Goal: Check status: Check status

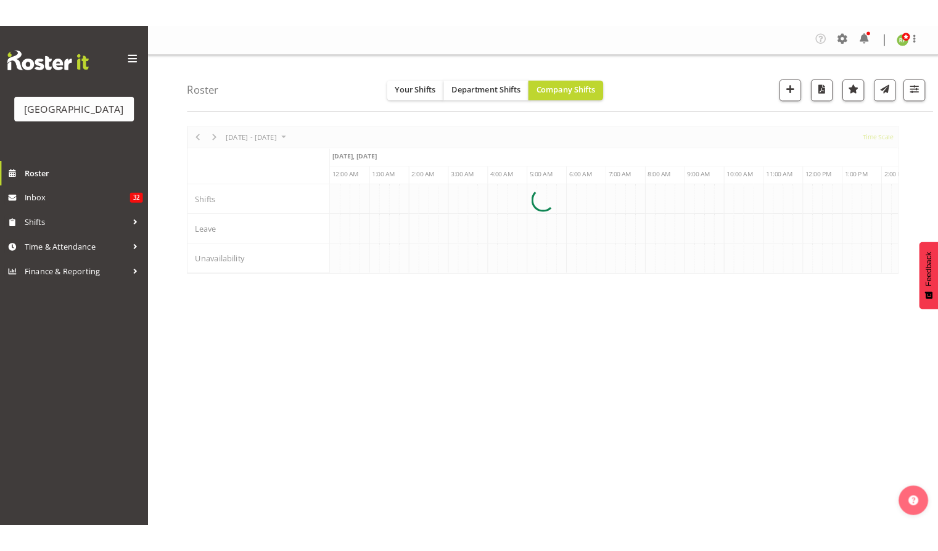
scroll to position [0, 1184]
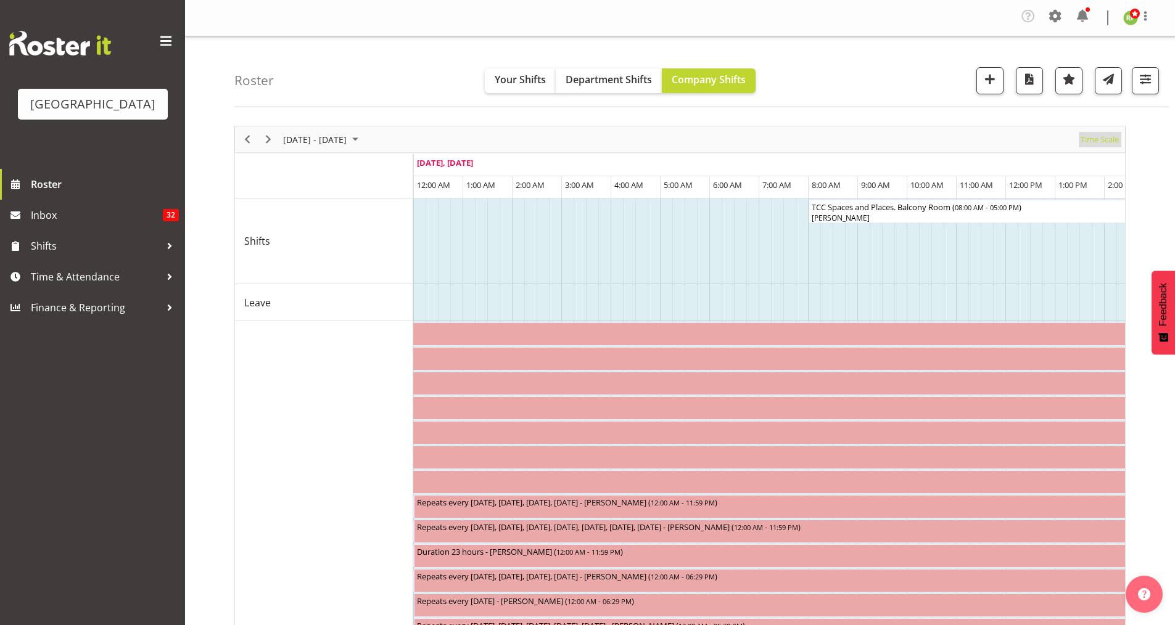
click at [1098, 136] on span "Time Scale" at bounding box center [1099, 139] width 41 height 15
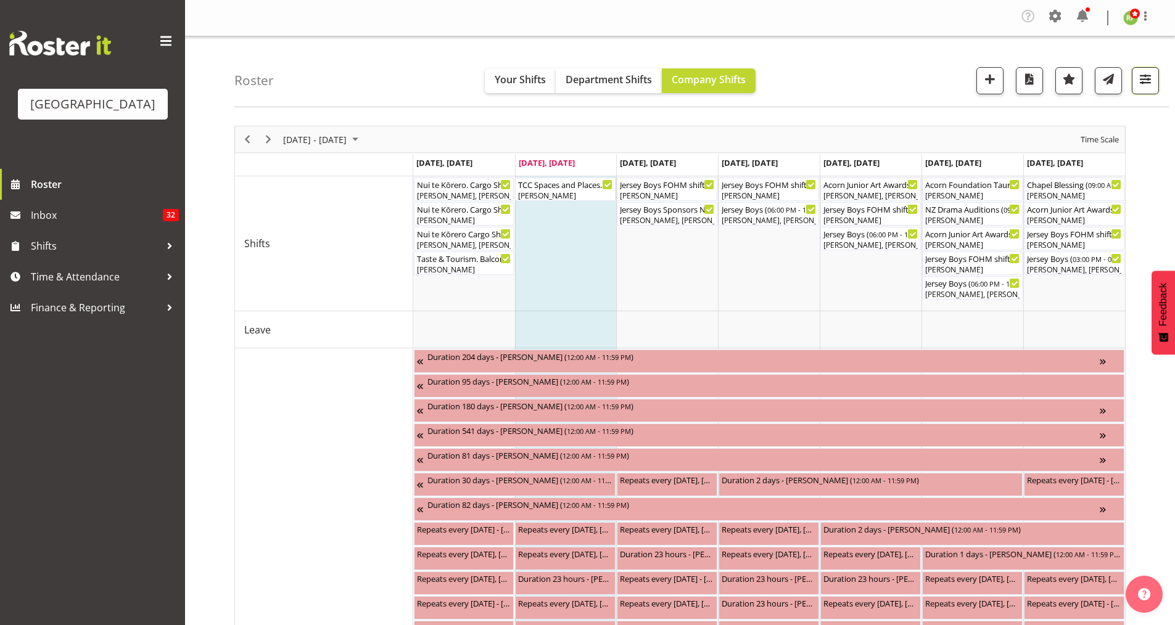
click at [1138, 81] on span "button" at bounding box center [1145, 79] width 16 height 16
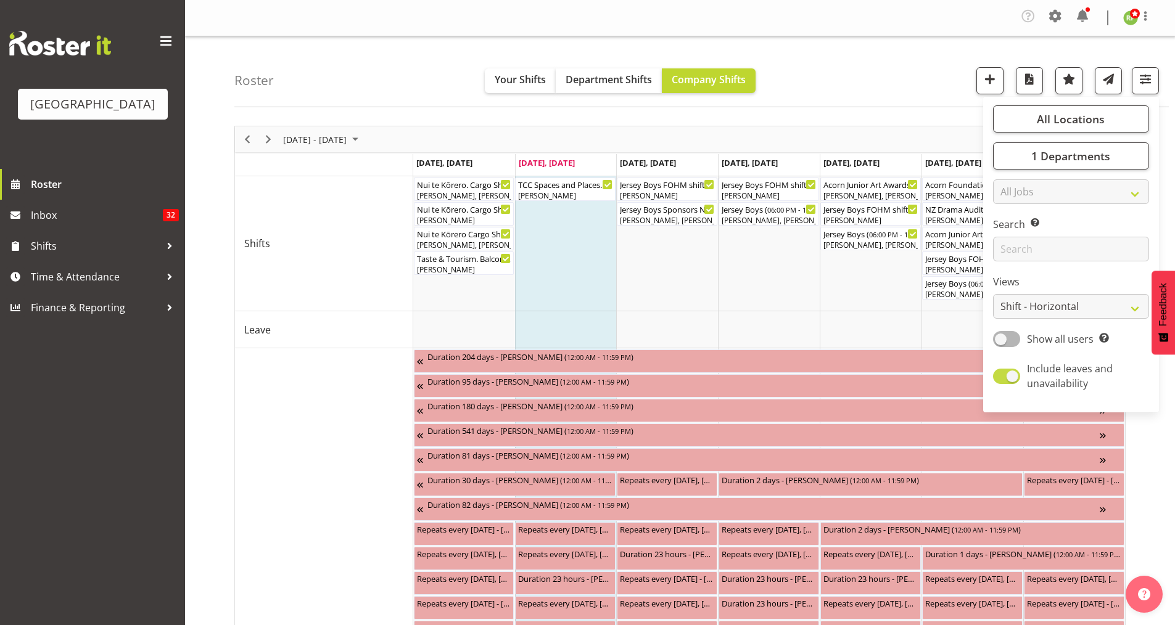
click at [1009, 377] on span at bounding box center [1006, 376] width 27 height 15
click at [1001, 377] on input "Include leaves and unavailability" at bounding box center [997, 376] width 8 height 8
checkbox input "false"
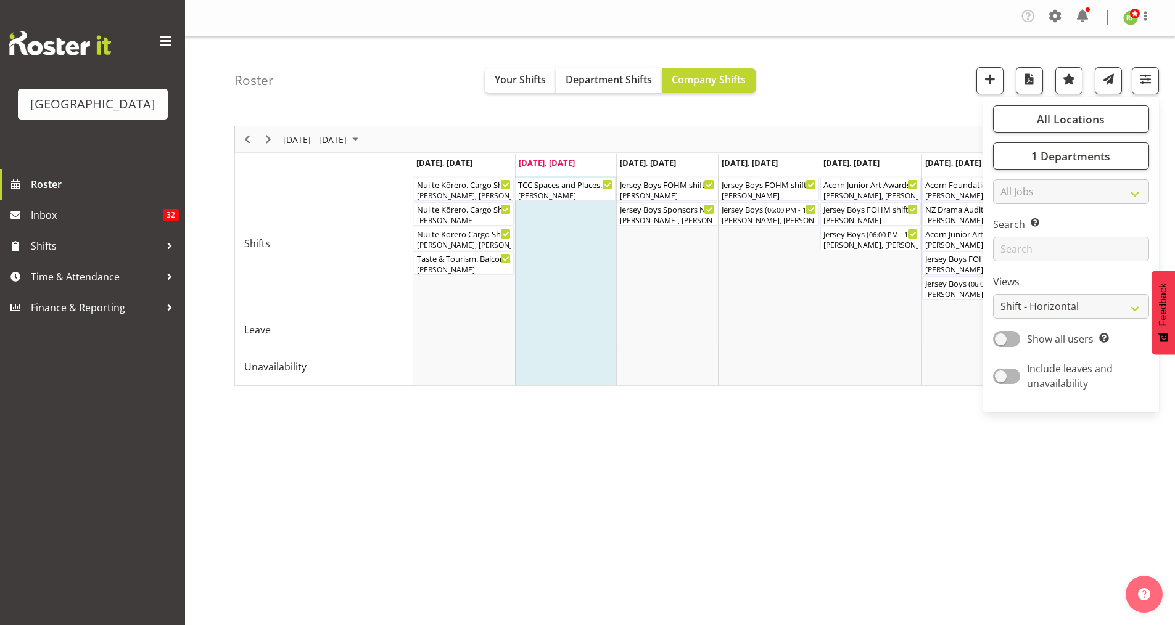
click at [943, 76] on div "Roster Your Shifts Department Shifts Company Shifts All Locations [GEOGRAPHIC_D…" at bounding box center [701, 71] width 934 height 71
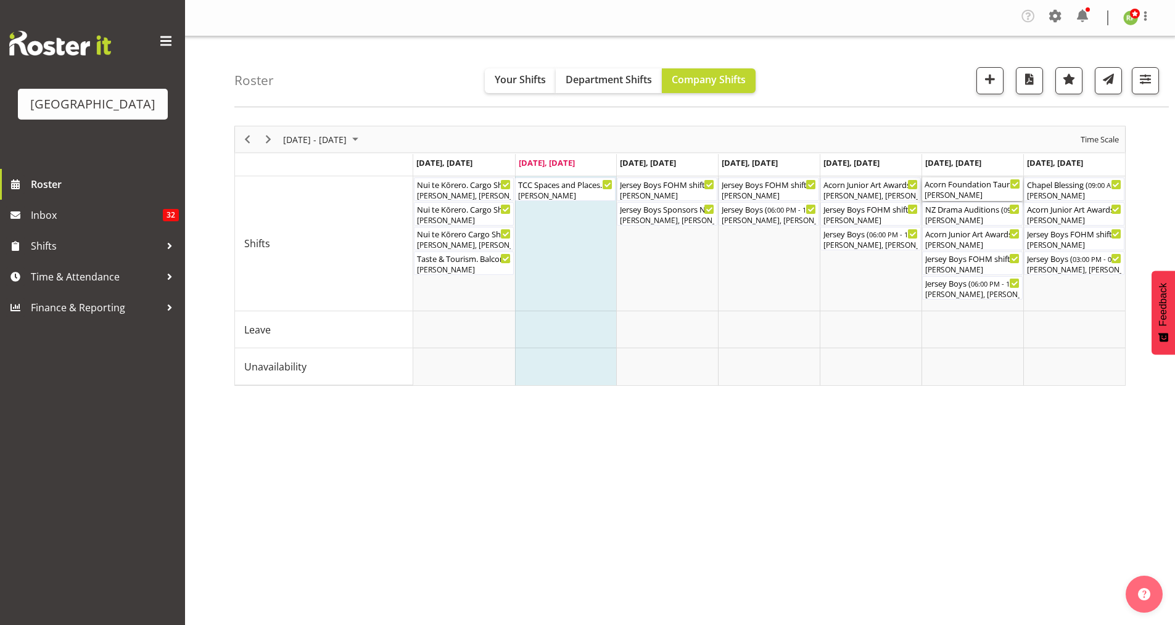
click at [975, 188] on div "Acorn Foundation Tauranga Distributions Morning Tea Cargo Shed ( 08:00 AM - 02:…" at bounding box center [972, 184] width 96 height 12
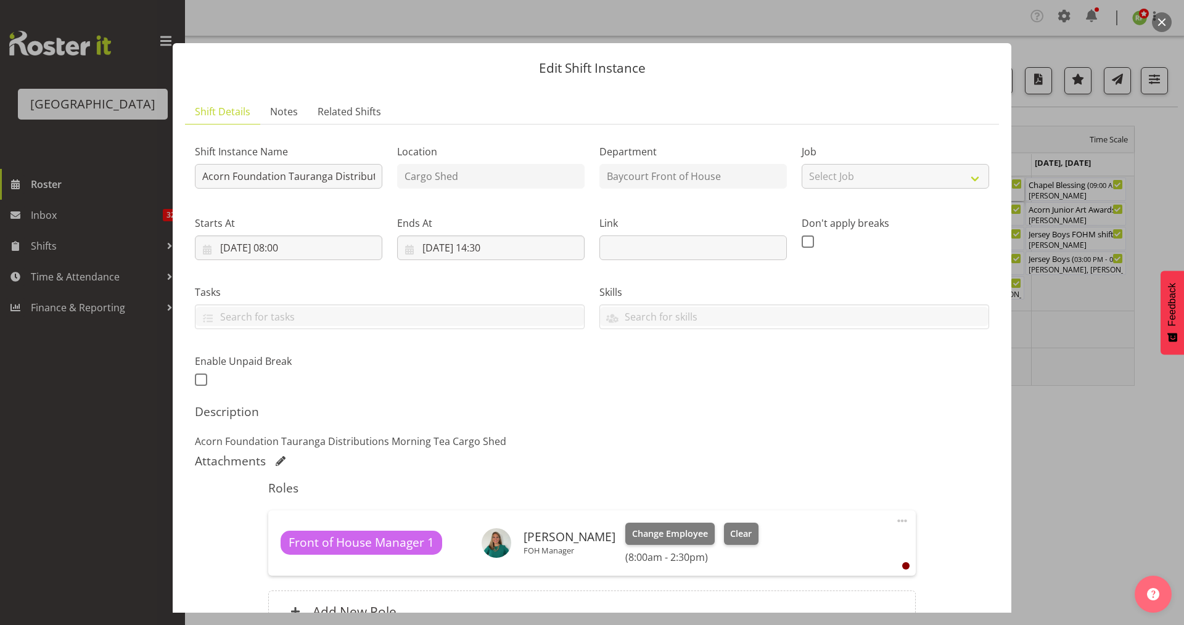
click at [1159, 20] on button "button" at bounding box center [1162, 22] width 20 height 20
